Goal: Obtain resource: Obtain resource

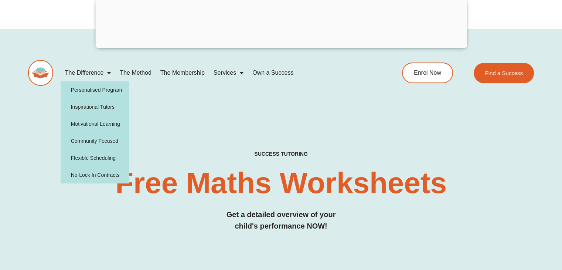
click at [108, 74] on span "Menu" at bounding box center [106, 72] width 7 height 13
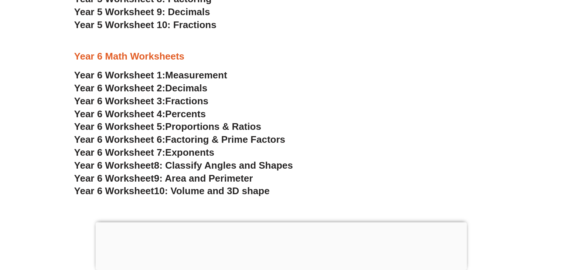
scroll to position [1632, 0]
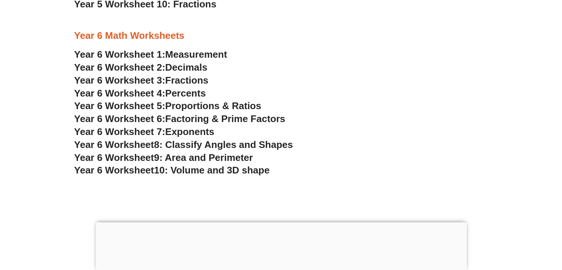
click at [191, 94] on span "Percents" at bounding box center [185, 93] width 41 height 11
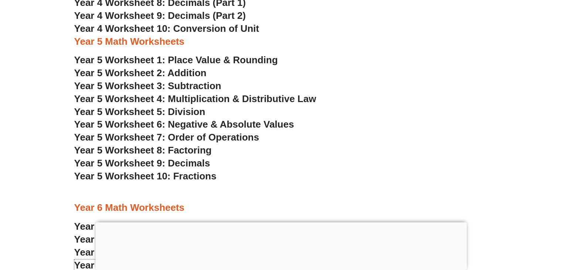
scroll to position [1317, 0]
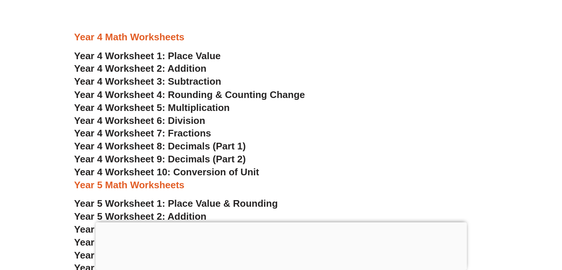
click at [185, 56] on span "Year 4 Worksheet 1: Place Value" at bounding box center [147, 55] width 147 height 11
